Goal: Task Accomplishment & Management: Use online tool/utility

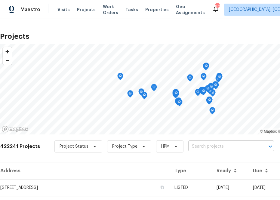
click at [233, 143] on input "text" at bounding box center [222, 146] width 69 height 9
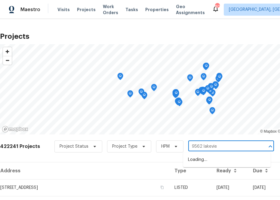
type input "9562 lakeview"
click at [205, 165] on li "[STREET_ADDRESS]" at bounding box center [226, 160] width 87 height 10
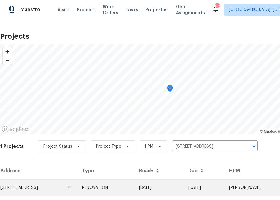
click at [63, 195] on td "[STREET_ADDRESS]" at bounding box center [38, 187] width 77 height 17
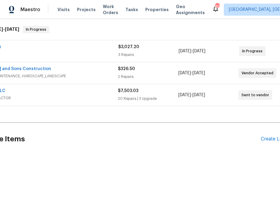
scroll to position [94, 60]
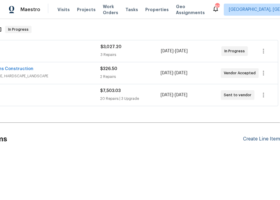
click at [248, 139] on div "Create Line Item" at bounding box center [261, 139] width 37 height 6
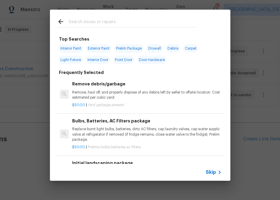
click at [216, 173] on icon at bounding box center [219, 172] width 7 height 7
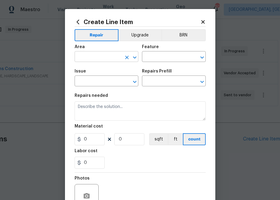
click at [113, 59] on input "text" at bounding box center [97, 57] width 47 height 9
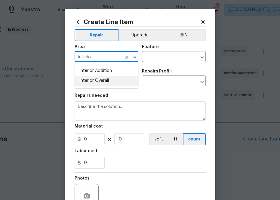
click at [110, 79] on li "Interior Overall" at bounding box center [106, 81] width 64 height 10
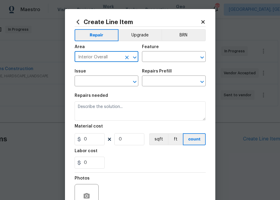
type input "Interior Overall"
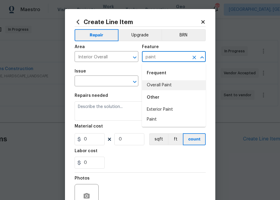
click at [180, 81] on li "Overall Paint" at bounding box center [174, 85] width 64 height 10
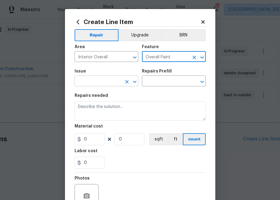
type input "Overall Paint"
click at [97, 78] on input "text" at bounding box center [97, 81] width 47 height 9
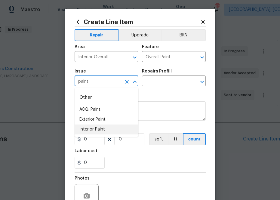
click at [115, 130] on li "Interior Paint" at bounding box center [106, 129] width 64 height 10
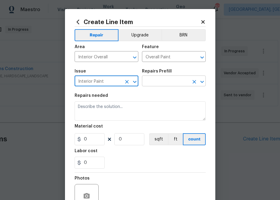
type input "Interior Paint"
click at [154, 81] on input "text" at bounding box center [165, 81] width 47 height 9
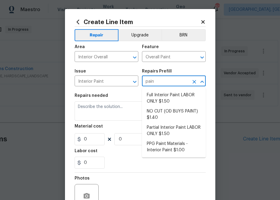
type input "paint"
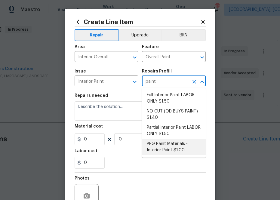
click at [163, 144] on li "PPG Paint Materials - Interior Paint $1.00" at bounding box center [174, 147] width 64 height 16
type input "PPG Paint Materials - Interior Paint $1.00"
type textarea "PPG Paint Materials ordered by Opendoor"
type input "1"
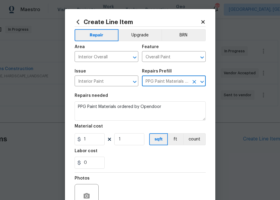
type input "PPG Paint Materials - Interior Paint $1.00"
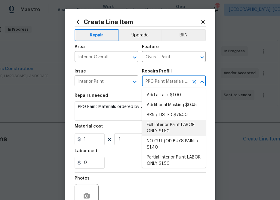
click at [100, 125] on h5 "Material cost" at bounding box center [88, 126] width 28 height 4
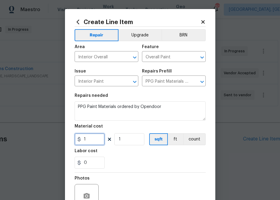
click at [94, 141] on input "1" at bounding box center [89, 139] width 30 height 12
paste input "619.19"
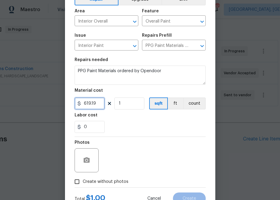
scroll to position [59, 0]
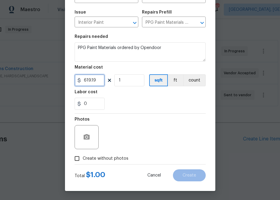
type input "619.19"
click at [106, 157] on span "Create without photos" at bounding box center [106, 158] width 46 height 6
click at [83, 157] on input "Create without photos" at bounding box center [76, 158] width 11 height 11
checkbox input "true"
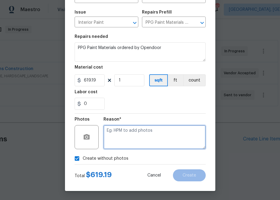
click at [134, 138] on textarea at bounding box center [154, 137] width 102 height 24
type textarea "n.a"
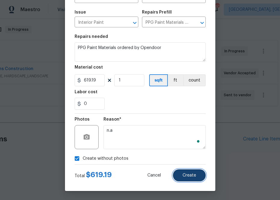
click at [189, 180] on button "Create" at bounding box center [189, 175] width 33 height 12
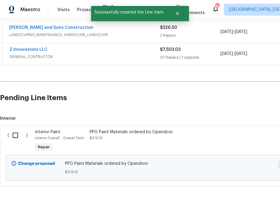
scroll to position [147, 0]
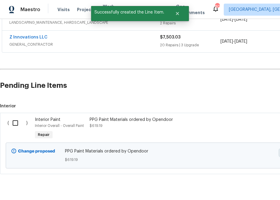
click at [17, 123] on input "checkbox" at bounding box center [17, 123] width 17 height 13
checkbox input "true"
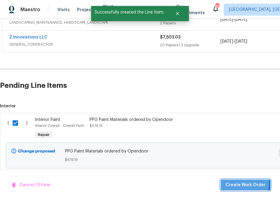
click at [236, 182] on span "Create Work Order" at bounding box center [245, 185] width 40 height 8
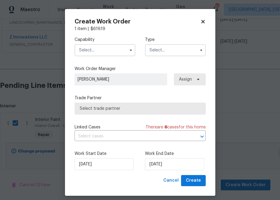
click at [114, 51] on input "text" at bounding box center [104, 50] width 61 height 12
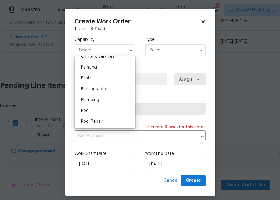
scroll to position [490, 0]
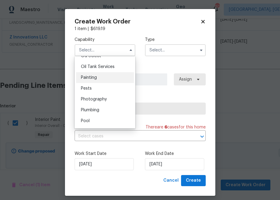
click at [108, 79] on div "Painting" at bounding box center [105, 77] width 58 height 11
type input "Painting"
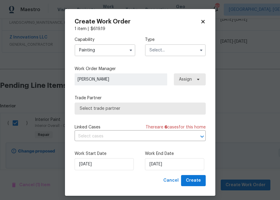
click at [171, 47] on input "text" at bounding box center [175, 50] width 61 height 12
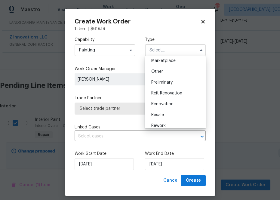
scroll to position [136, 0]
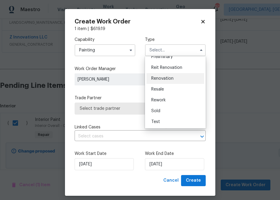
click at [168, 80] on span "Renovation" at bounding box center [162, 78] width 22 height 4
type input "Renovation"
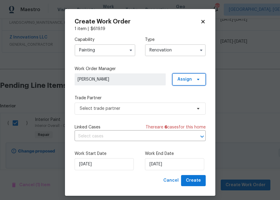
click at [190, 78] on span "Assign" at bounding box center [184, 79] width 14 height 6
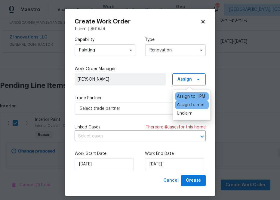
click at [189, 107] on div "Assign to me" at bounding box center [190, 105] width 26 height 6
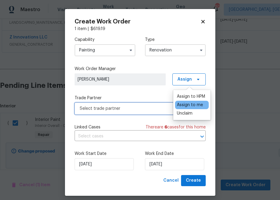
click at [142, 111] on span "Select trade partner" at bounding box center [136, 108] width 112 height 6
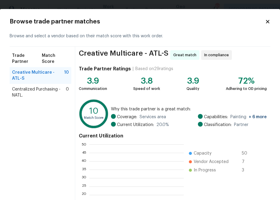
scroll to position [84, 94]
click at [48, 86] on span "Centralized Purchasing - NATL." at bounding box center [39, 92] width 54 height 12
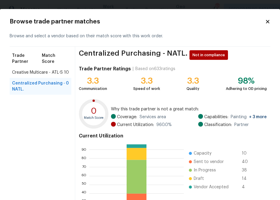
scroll to position [65, 0]
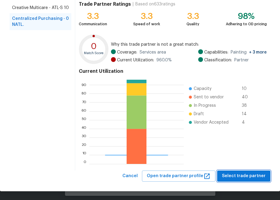
click at [259, 179] on span "Select trade partner" at bounding box center [244, 176] width 44 height 8
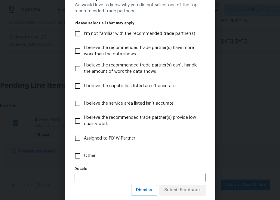
scroll to position [27, 0]
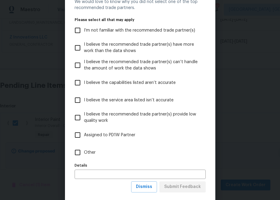
click at [87, 154] on span "Other" at bounding box center [90, 152] width 12 height 6
click at [84, 154] on input "Other" at bounding box center [77, 152] width 13 height 13
checkbox input "true"
click at [171, 187] on span "Submit Feedback" at bounding box center [182, 187] width 37 height 8
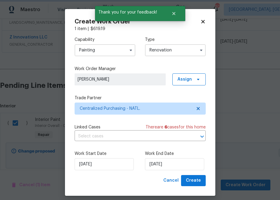
scroll to position [0, 0]
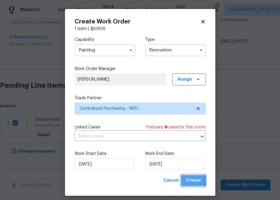
click at [185, 181] on button "Create" at bounding box center [193, 180] width 25 height 11
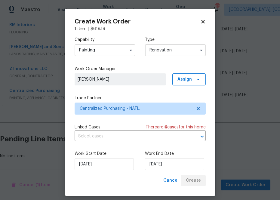
scroll to position [116, 0]
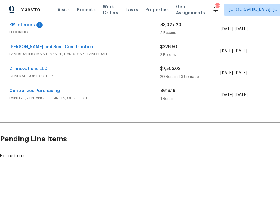
click at [48, 87] on div "Centralized Purchasing PAINTING, APPLIANCE, CABINETS, OD_SELECT $619.19 1 Repai…" at bounding box center [169, 95] width 335 height 22
click at [47, 89] on link "Centralized Purchasing" at bounding box center [34, 91] width 50 height 4
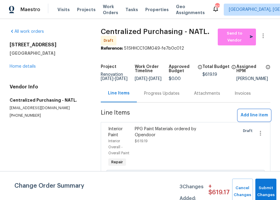
click at [240, 119] on button "Add line item" at bounding box center [254, 115] width 32 height 11
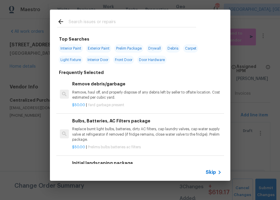
click at [212, 171] on span "Skip" at bounding box center [210, 172] width 10 height 6
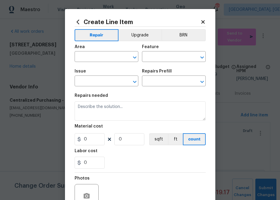
click at [101, 62] on span "Area ​" at bounding box center [106, 53] width 64 height 24
click at [101, 60] on input "text" at bounding box center [97, 57] width 47 height 9
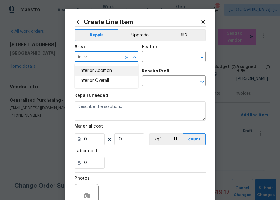
click at [102, 58] on input "inter" at bounding box center [97, 57] width 47 height 9
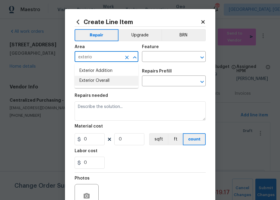
click at [107, 81] on li "Exterior Overall" at bounding box center [106, 81] width 64 height 10
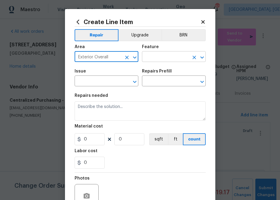
type input "Exterior Overall"
click at [153, 53] on input "text" at bounding box center [165, 57] width 47 height 9
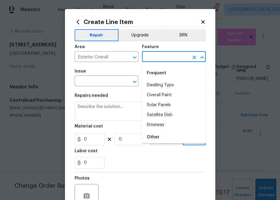
type input "w"
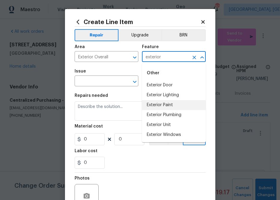
click at [173, 108] on li "Exterior Paint" at bounding box center [174, 105] width 64 height 10
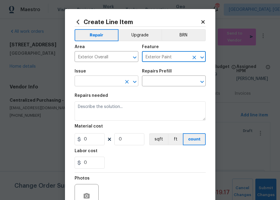
type input "Exterior Paint"
click at [111, 85] on input "text" at bounding box center [97, 81] width 47 height 9
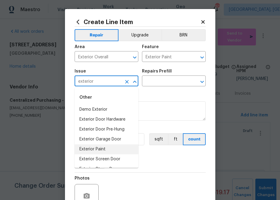
click at [111, 150] on li "Exterior Paint" at bounding box center [106, 149] width 64 height 10
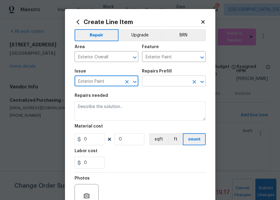
type input "Exterior Paint"
click at [157, 82] on input "text" at bounding box center [165, 81] width 47 height 9
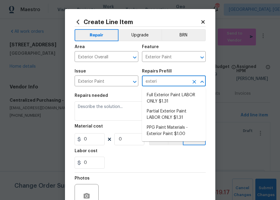
type input "exterio"
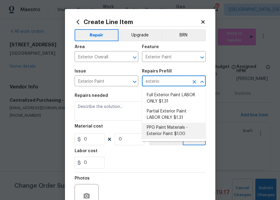
click at [160, 130] on li "PPG Paint Materials - Exterior Paint $1.00" at bounding box center [174, 131] width 64 height 16
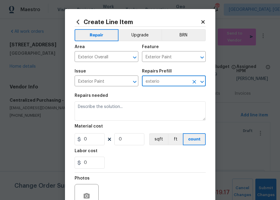
type input "Overall Paint"
type input "PPG Paint Materials - Exterior Paint $1.00"
type textarea "PPG Paint Materials ordered by Opendoor"
type input "1"
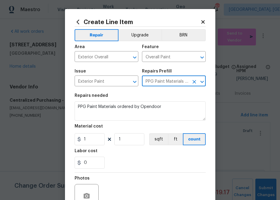
type input "PPG Paint Materials - Exterior Paint $1.00"
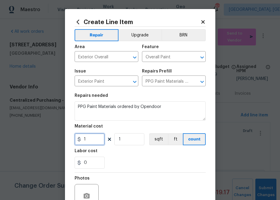
click at [92, 138] on input "1" at bounding box center [89, 139] width 30 height 12
paste input "98.75"
type input "98.75"
click at [120, 163] on div "0" at bounding box center [139, 163] width 131 height 12
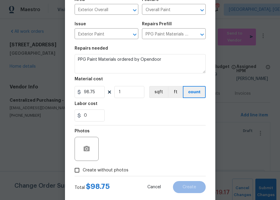
scroll to position [55, 0]
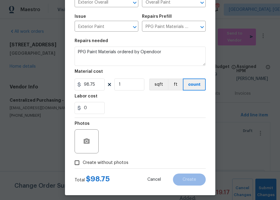
click at [109, 163] on span "Create without photos" at bounding box center [106, 163] width 46 height 6
click at [83, 163] on input "Create without photos" at bounding box center [76, 162] width 11 height 11
checkbox input "true"
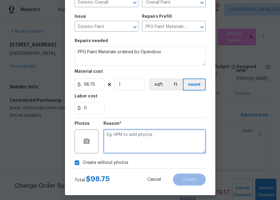
click at [130, 144] on textarea at bounding box center [154, 141] width 102 height 24
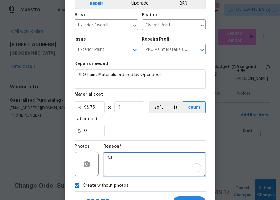
scroll to position [19, 0]
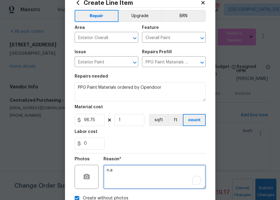
type textarea "n.a"
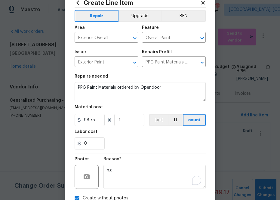
click at [178, 32] on div "Feature" at bounding box center [174, 30] width 64 height 8
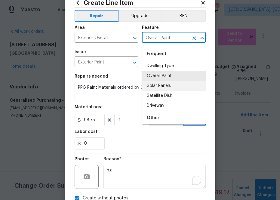
click at [178, 35] on input "Overall Paint" at bounding box center [165, 37] width 47 height 9
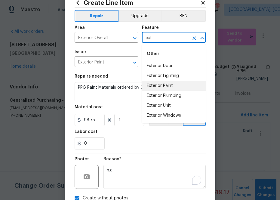
click at [175, 86] on li "Exterior Paint" at bounding box center [174, 86] width 64 height 10
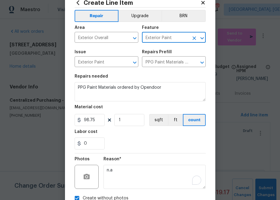
scroll to position [59, 0]
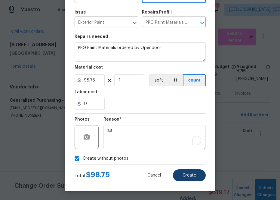
type input "Exterior Paint"
click at [195, 181] on button "Create" at bounding box center [189, 175] width 33 height 12
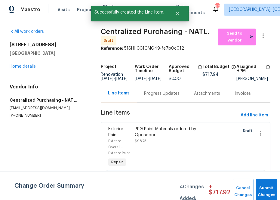
scroll to position [0, 0]
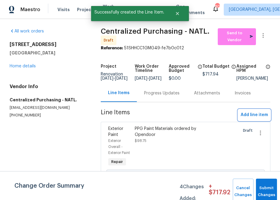
click at [246, 118] on span "Add line item" at bounding box center [253, 115] width 27 height 8
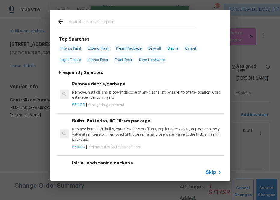
click at [216, 170] on icon at bounding box center [219, 172] width 7 height 7
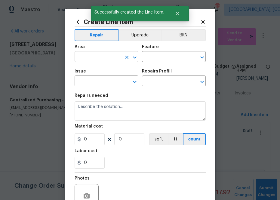
click at [125, 57] on icon "Clear" at bounding box center [127, 57] width 6 height 6
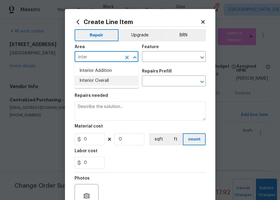
click at [106, 81] on li "Interior Overall" at bounding box center [106, 81] width 64 height 10
type input "Interior Overall"
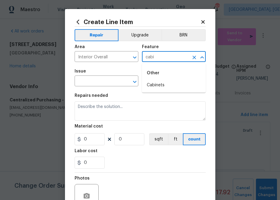
click at [146, 90] on ul "Other Cabinets" at bounding box center [174, 77] width 64 height 29
click at [146, 87] on li "Cabinets" at bounding box center [174, 85] width 64 height 10
type input "Cabinets"
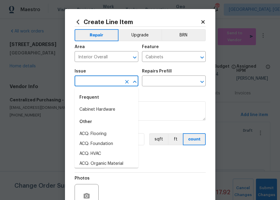
click at [102, 86] on input "text" at bounding box center [97, 81] width 47 height 9
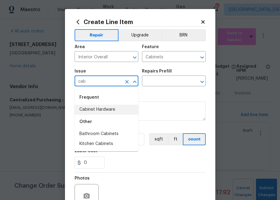
click at [112, 108] on li "Cabinet Hardware" at bounding box center [106, 110] width 64 height 10
type input "Cabinet Hardware"
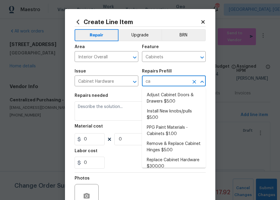
type input "cab"
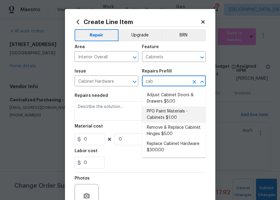
click at [172, 119] on li "PPG Paint Materials - Cabinets $1.00" at bounding box center [174, 114] width 64 height 16
type input "PPG Paint Materials - Cabinets $1.00"
type textarea "PPG Paint Materials ordered by Opendoor"
type input "1"
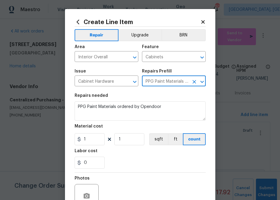
type input "PPG Paint Materials - Cabinets $1.00"
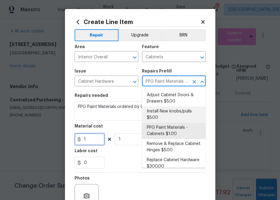
click at [87, 141] on input "1" at bounding box center [89, 139] width 30 height 12
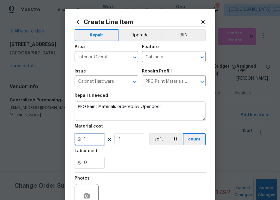
click at [87, 141] on input "1" at bounding box center [89, 139] width 30 height 12
paste input "407.64"
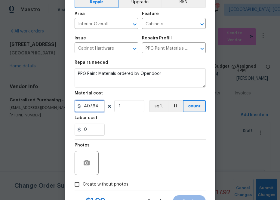
scroll to position [35, 0]
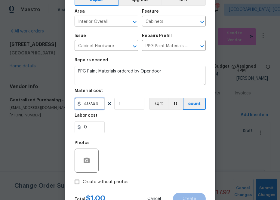
type input "407.64"
click at [119, 176] on div "Photos" at bounding box center [139, 156] width 131 height 39
click at [134, 170] on div "Photos" at bounding box center [139, 156] width 131 height 39
click at [119, 183] on span "Create without photos" at bounding box center [106, 182] width 46 height 6
click at [83, 183] on input "Create without photos" at bounding box center [76, 181] width 11 height 11
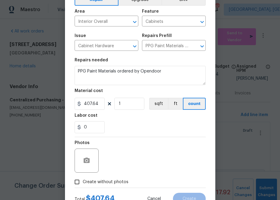
checkbox input "true"
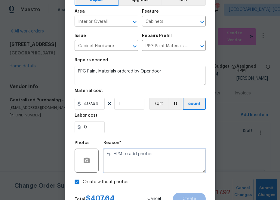
click at [141, 157] on textarea at bounding box center [154, 160] width 102 height 24
type textarea "n.a"
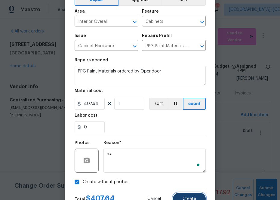
click at [186, 196] on button "Create" at bounding box center [189, 199] width 33 height 12
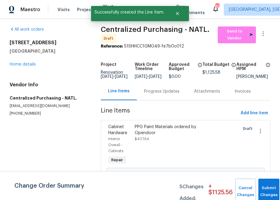
scroll to position [0, 0]
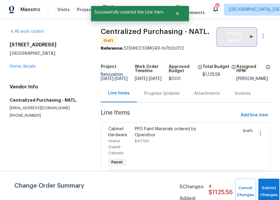
click at [226, 38] on span "Send to Vendor" at bounding box center [236, 37] width 32 height 14
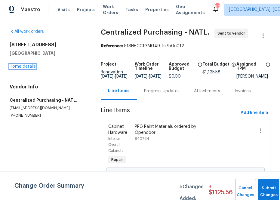
click at [28, 66] on link "Home details" at bounding box center [23, 66] width 26 height 4
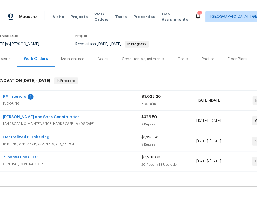
scroll to position [44, 0]
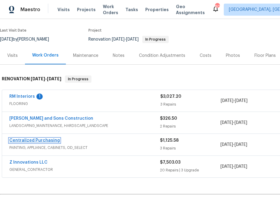
click at [51, 141] on link "Centralized Purchasing" at bounding box center [34, 140] width 50 height 4
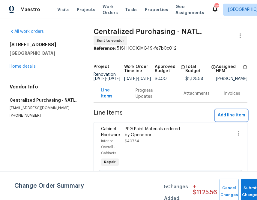
click at [236, 116] on span "Add line item" at bounding box center [231, 115] width 27 height 8
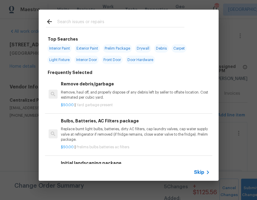
click at [196, 170] on span "Skip" at bounding box center [199, 172] width 10 height 6
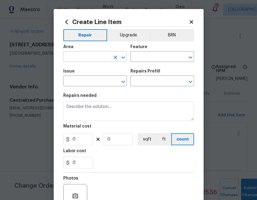
click at [99, 60] on input "text" at bounding box center [86, 57] width 47 height 9
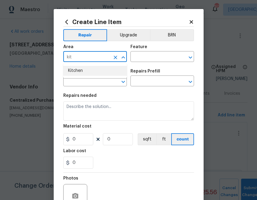
click at [74, 68] on li "Kitchen" at bounding box center [95, 71] width 64 height 10
type input "Kitchen"
click at [149, 59] on input "text" at bounding box center [154, 57] width 47 height 9
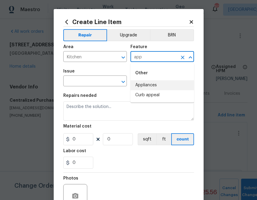
click at [151, 87] on li "Appliances" at bounding box center [163, 85] width 64 height 10
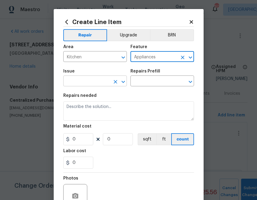
type input "Appliances"
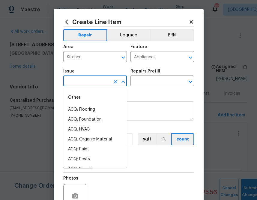
click at [105, 78] on input "text" at bounding box center [86, 81] width 47 height 9
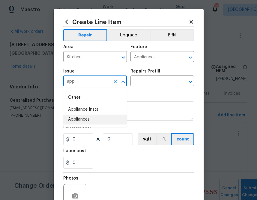
click at [94, 117] on li "Appliances" at bounding box center [95, 119] width 64 height 10
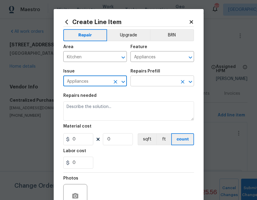
type input "Appliances"
click at [141, 83] on input "text" at bounding box center [154, 81] width 47 height 9
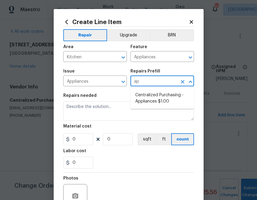
type input "app"
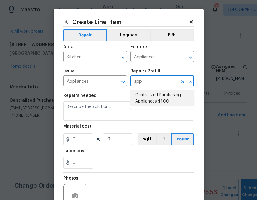
click at [145, 95] on li "Centralized Purchasing - Appliances $1.00" at bounding box center [163, 98] width 64 height 16
type textarea "Appliances purchased by Opendoor"
type input "1"
type input "Centralized Purchasing - Appliances $1.00"
type input "1"
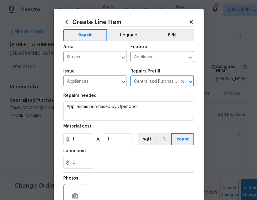
type input "Centralized Purchasing - Appliances $1.00"
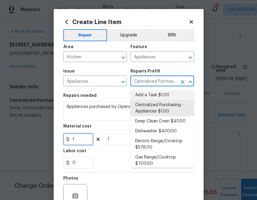
click at [84, 137] on input "1" at bounding box center [78, 139] width 30 height 12
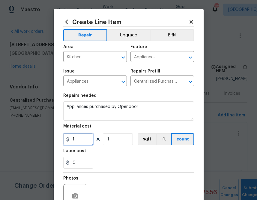
click at [84, 137] on input "1" at bounding box center [78, 139] width 30 height 12
paste input "442.35"
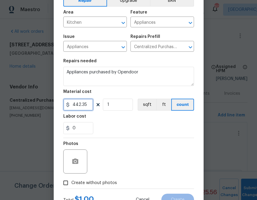
scroll to position [59, 0]
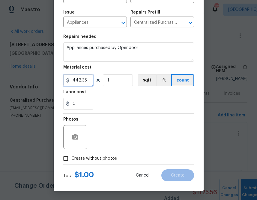
type input "442.35"
click at [87, 162] on label "Create without photos" at bounding box center [88, 158] width 57 height 11
click at [71, 162] on input "Create without photos" at bounding box center [65, 158] width 11 height 11
checkbox input "true"
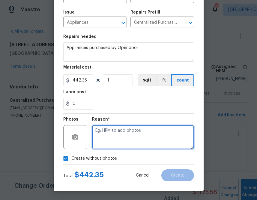
click at [101, 144] on textarea at bounding box center [143, 137] width 102 height 24
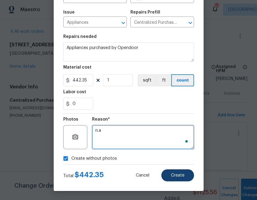
type textarea "n.a"
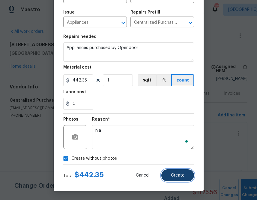
click at [175, 170] on button "Create" at bounding box center [178, 175] width 33 height 12
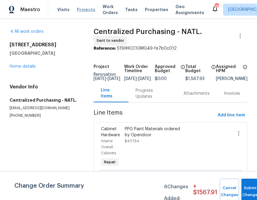
click at [81, 9] on span "Projects" at bounding box center [86, 10] width 19 height 6
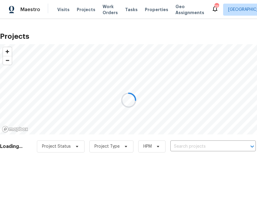
click at [185, 146] on div at bounding box center [128, 100] width 257 height 200
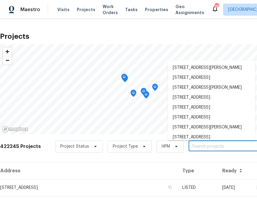
click at [195, 144] on input "text" at bounding box center [223, 146] width 69 height 9
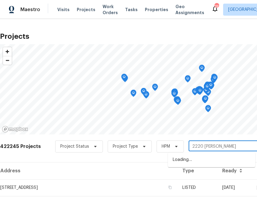
type input "[GEOGRAPHIC_DATA]"
click at [205, 157] on li "[STREET_ADDRESS]" at bounding box center [211, 160] width 87 height 10
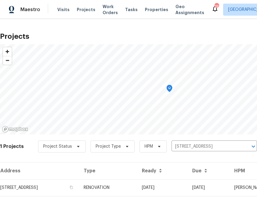
scroll to position [15, 0]
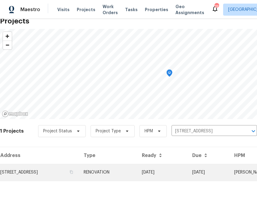
click at [67, 168] on td "[STREET_ADDRESS]" at bounding box center [39, 172] width 79 height 17
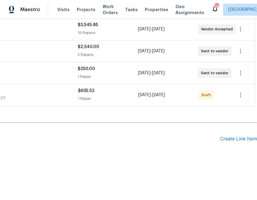
scroll to position [116, 0]
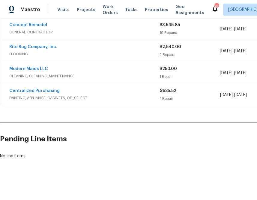
click at [28, 87] on div "Centralized Purchasing PAINTING, APPLIANCE, CABINETS, OD_SELECT $635.52 1 Repai…" at bounding box center [169, 95] width 335 height 22
click at [28, 91] on link "Centralized Purchasing" at bounding box center [34, 91] width 50 height 4
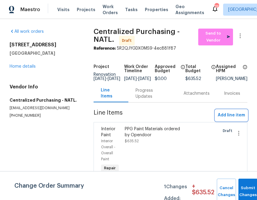
click at [228, 118] on span "Add line item" at bounding box center [231, 115] width 27 height 8
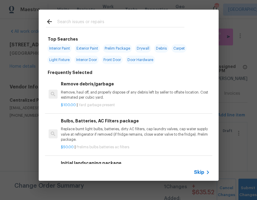
click at [203, 172] on span "Skip" at bounding box center [199, 172] width 10 height 6
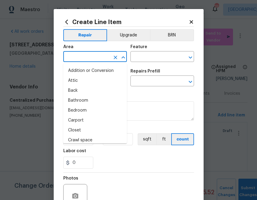
click at [94, 58] on input "text" at bounding box center [86, 57] width 47 height 9
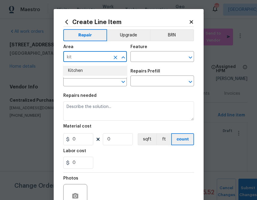
click at [90, 72] on li "Kitchen" at bounding box center [95, 71] width 64 height 10
type input "Kitchen"
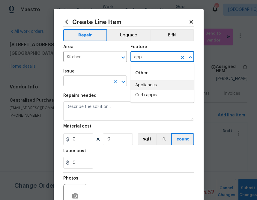
drag, startPoint x: 135, startPoint y: 85, endPoint x: 124, endPoint y: 85, distance: 10.8
click at [135, 85] on li "Appliances" at bounding box center [163, 85] width 64 height 10
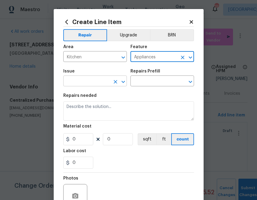
type input "Appliances"
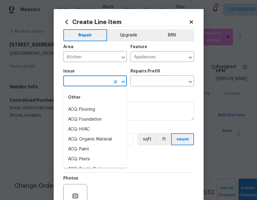
click at [99, 84] on input "text" at bounding box center [86, 81] width 47 height 9
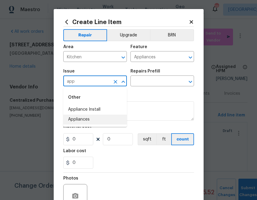
click at [98, 124] on li "Appliances" at bounding box center [95, 119] width 64 height 10
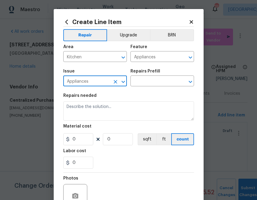
type input "Appliances"
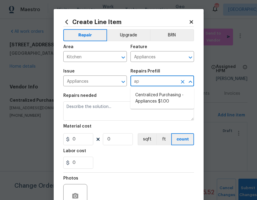
type input "app"
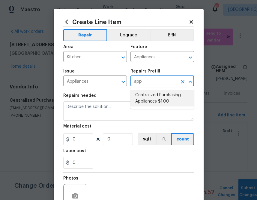
click at [144, 99] on li "Centralized Purchasing - Appliances $1.00" at bounding box center [163, 98] width 64 height 16
type input "Centralized Purchasing - Appliances $1.00"
type textarea "Appliances purchased by Opendoor"
type input "1"
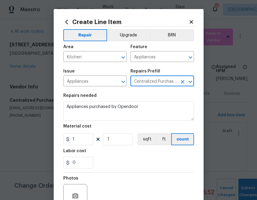
type input "Centralized Purchasing - Appliances $1.00"
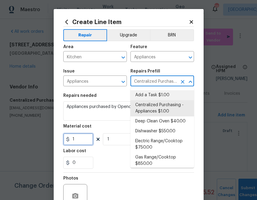
click at [84, 144] on input "1" at bounding box center [78, 139] width 30 height 12
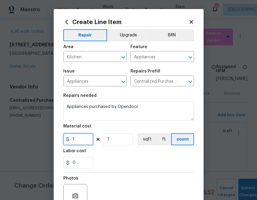
paste input "409.53"
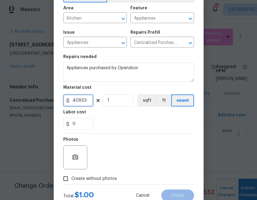
scroll to position [59, 0]
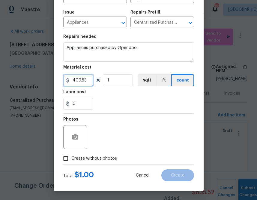
type input "409.53"
click at [98, 154] on label "Create without photos" at bounding box center [88, 158] width 57 height 11
click at [71, 154] on input "Create without photos" at bounding box center [65, 158] width 11 height 11
checkbox input "true"
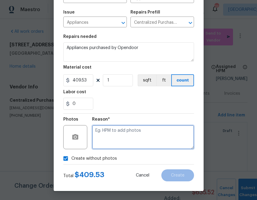
click at [111, 146] on textarea at bounding box center [143, 137] width 102 height 24
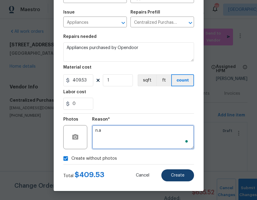
type textarea "n.a"
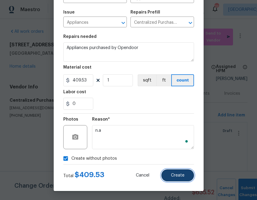
click at [179, 175] on span "Create" at bounding box center [178, 175] width 14 height 5
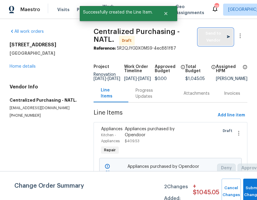
click at [226, 34] on span "Send to Vendor" at bounding box center [216, 37] width 29 height 14
